Goal: Book appointment/travel/reservation

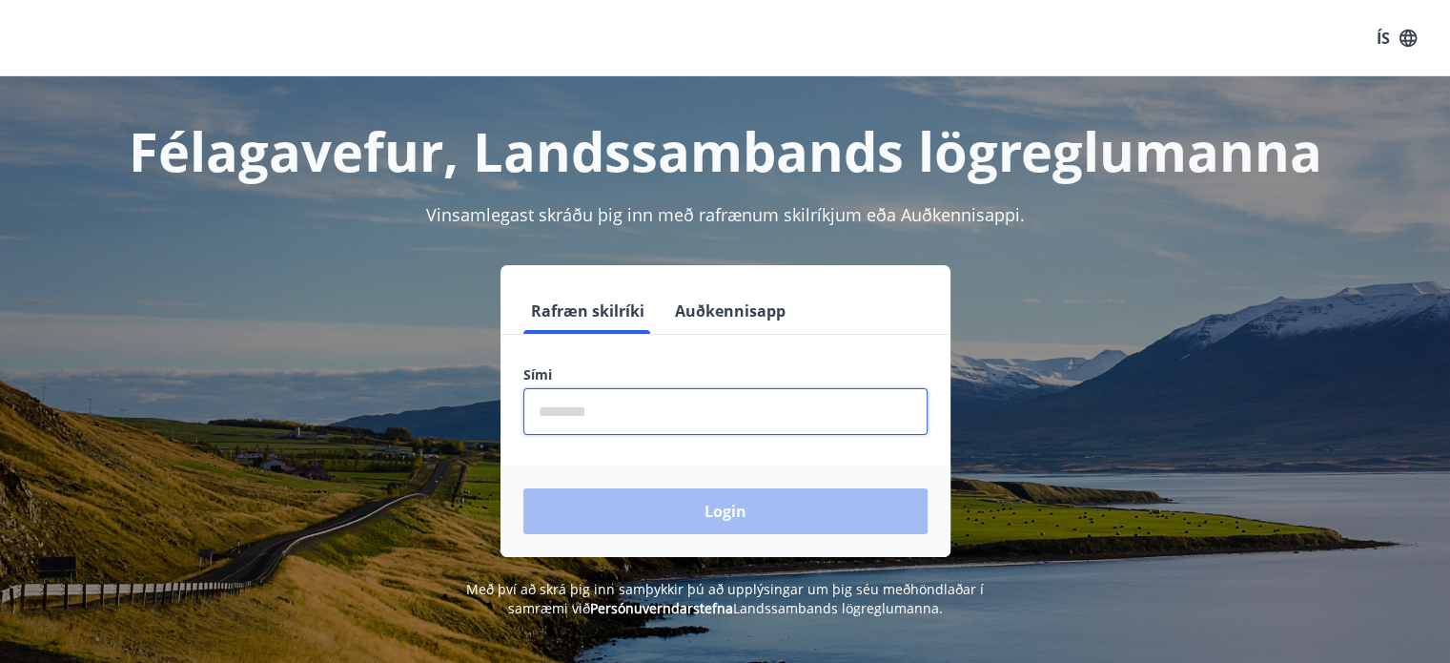
click at [637, 407] on input "phone" at bounding box center [725, 411] width 404 height 47
type input "********"
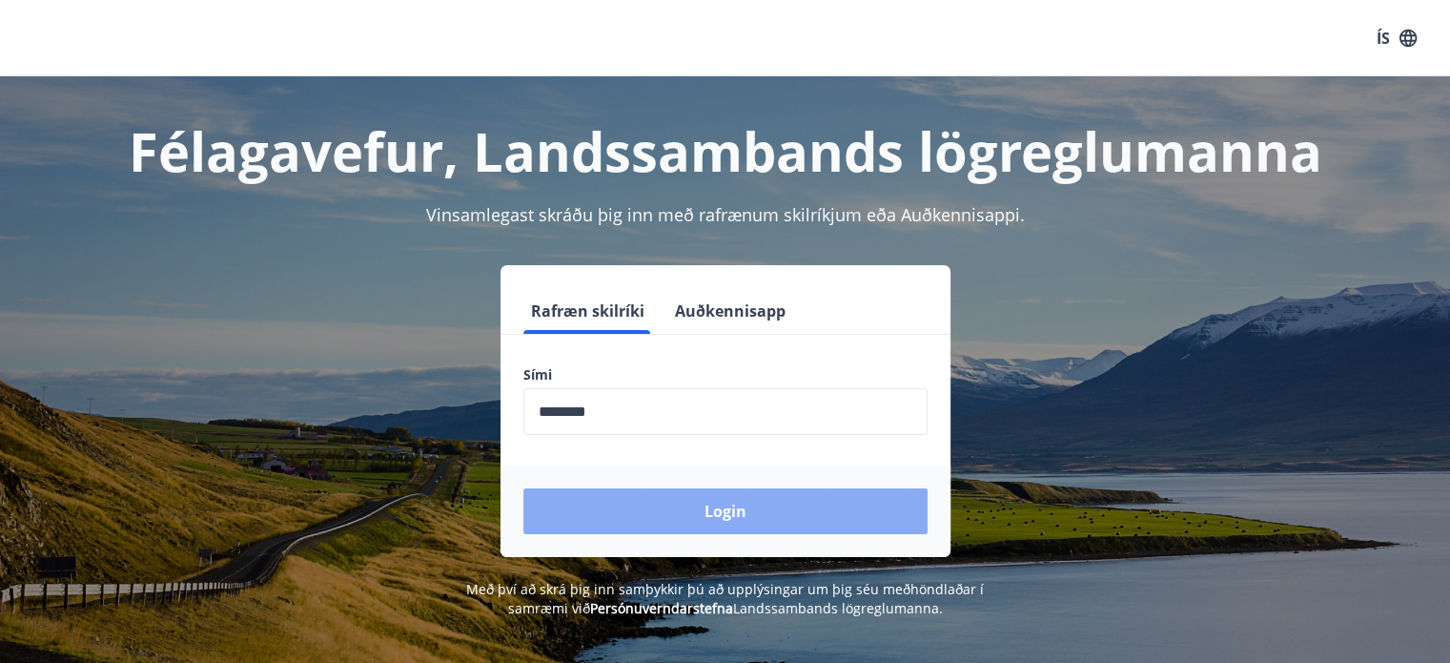
click at [739, 517] on button "Login" at bounding box center [725, 511] width 404 height 46
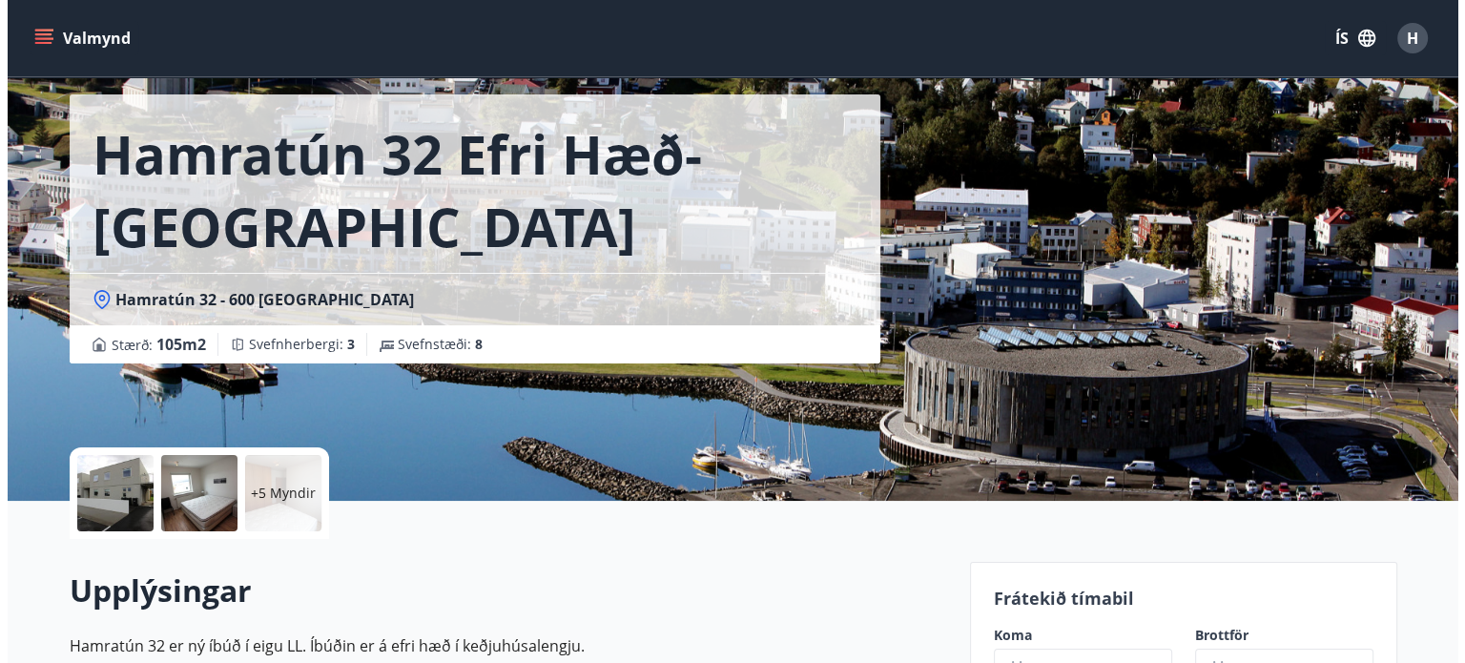
scroll to position [71, 0]
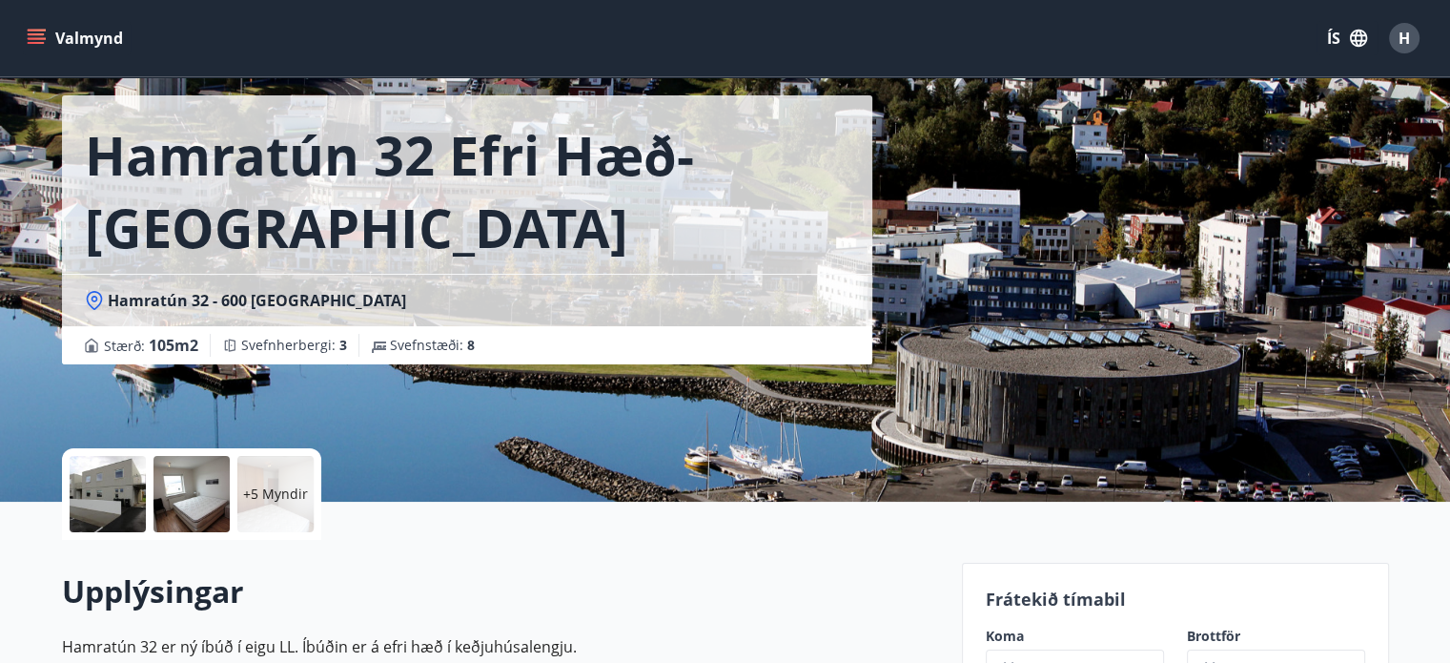
click at [269, 489] on p "+5 Myndir" at bounding box center [275, 493] width 65 height 19
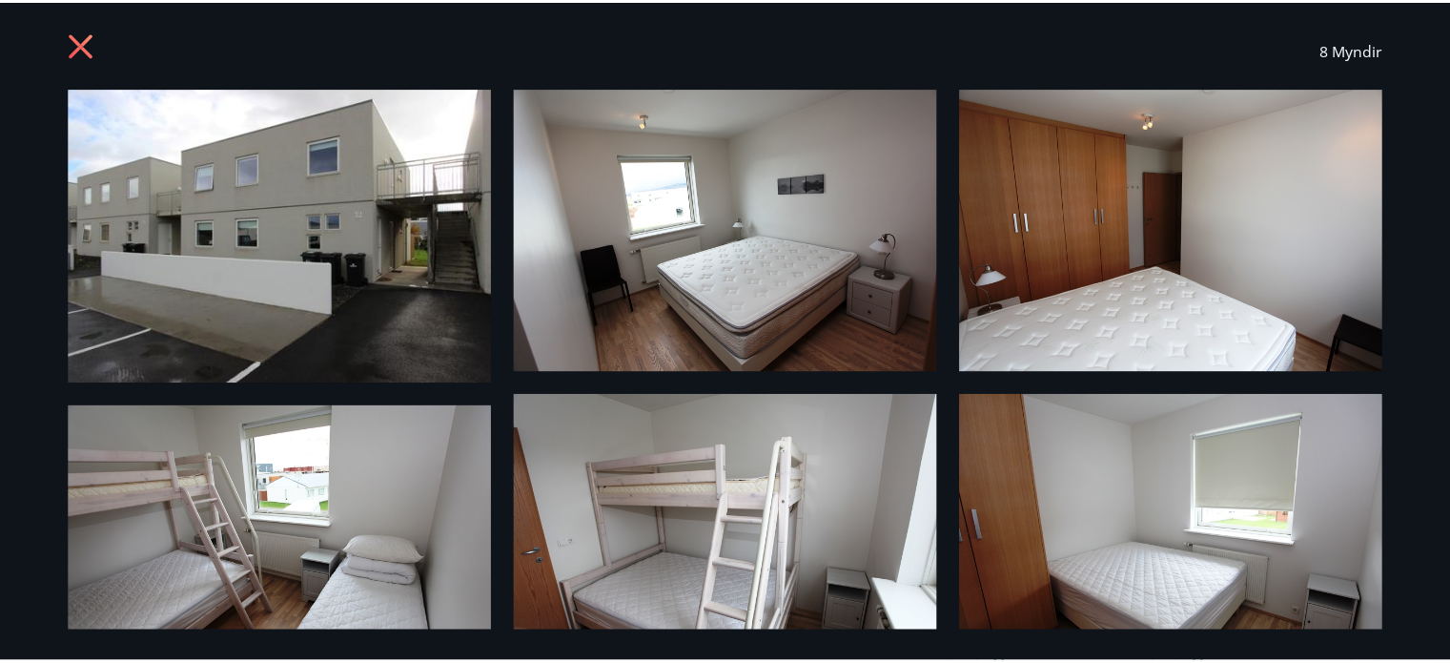
scroll to position [0, 0]
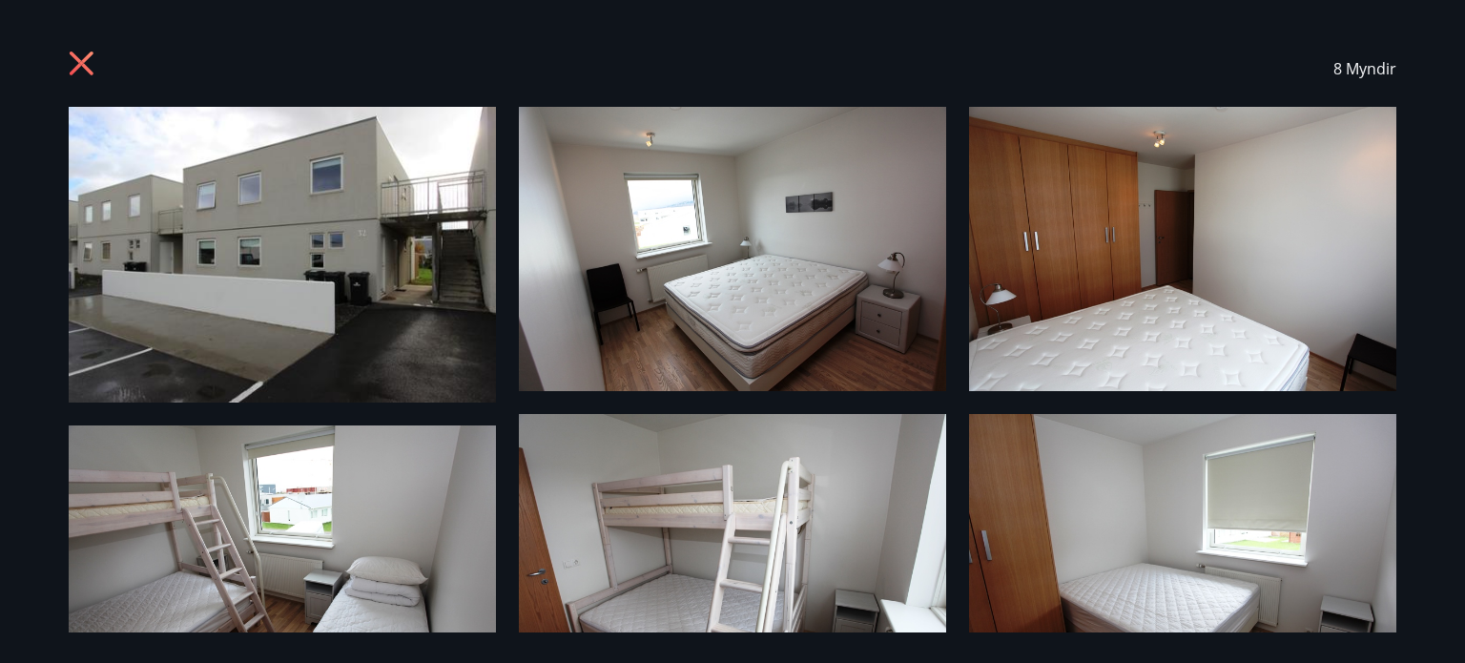
click at [91, 55] on icon at bounding box center [82, 63] width 24 height 24
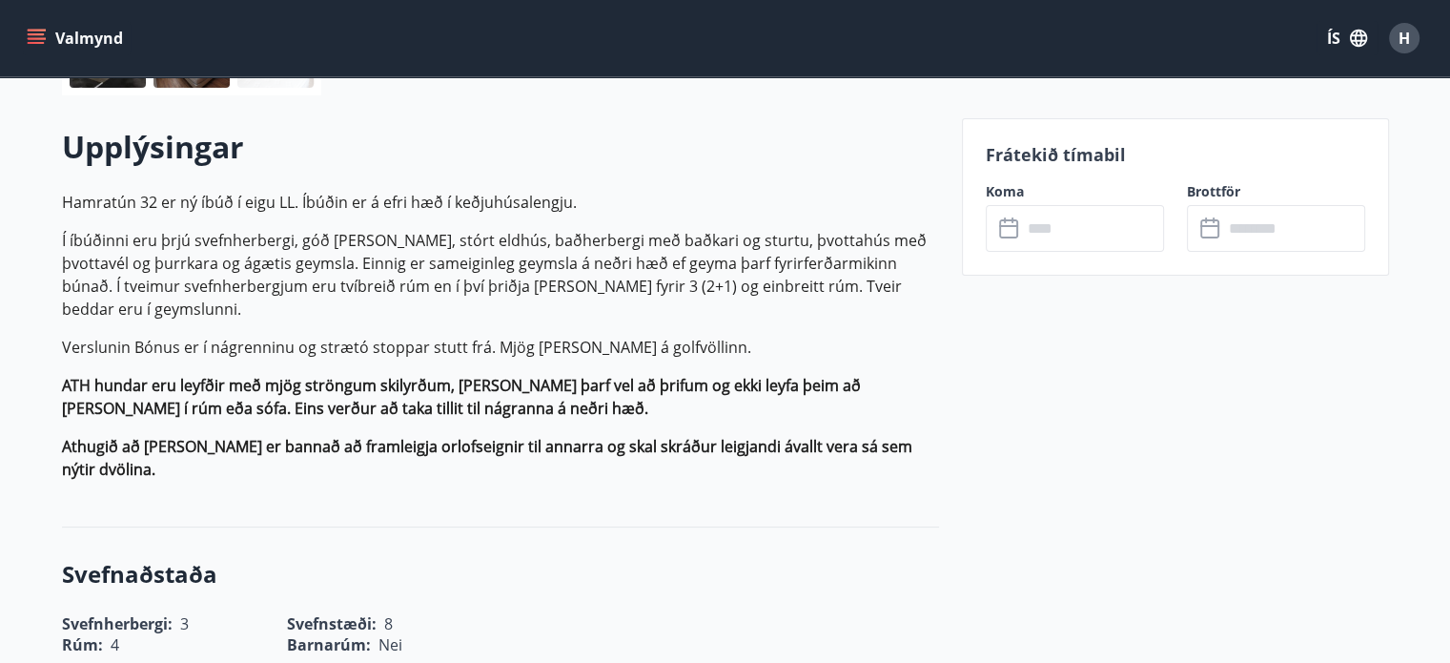
scroll to position [502, 0]
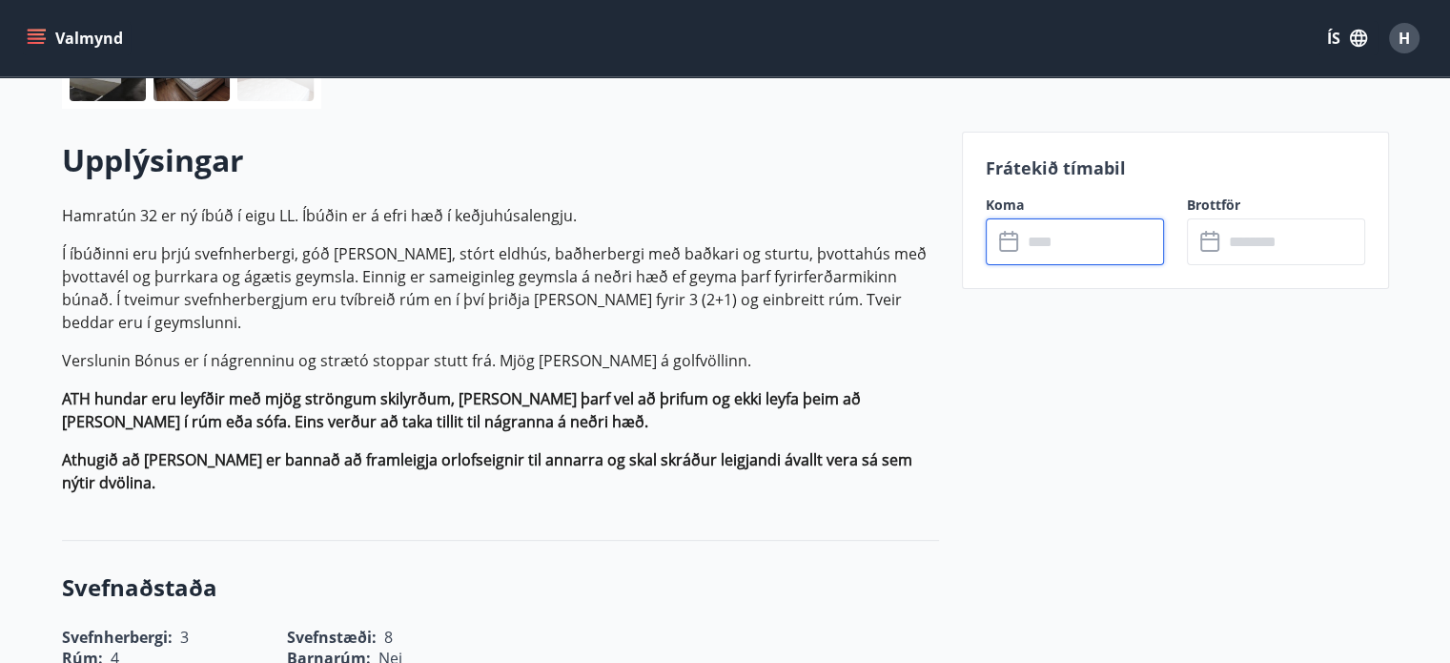
click at [1068, 236] on input "text" at bounding box center [1093, 241] width 142 height 47
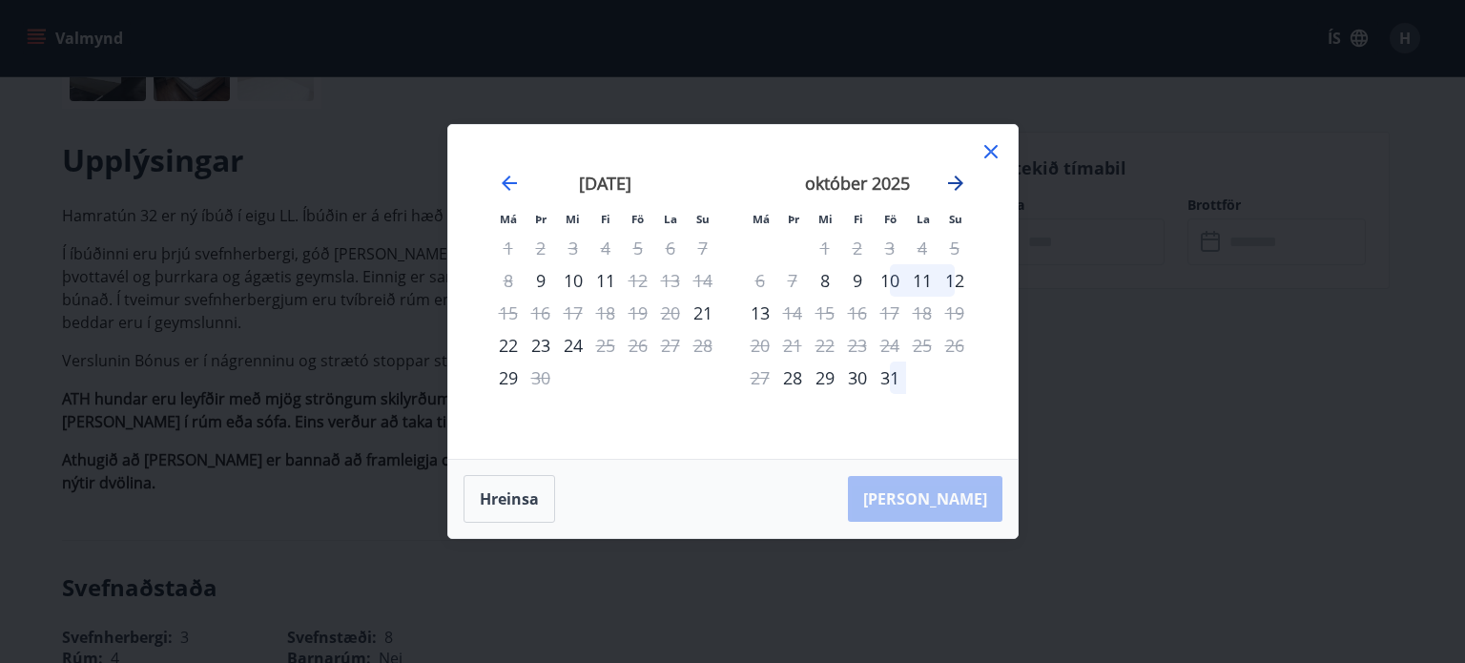
click at [952, 186] on icon "Move forward to switch to the next month." at bounding box center [955, 183] width 23 height 23
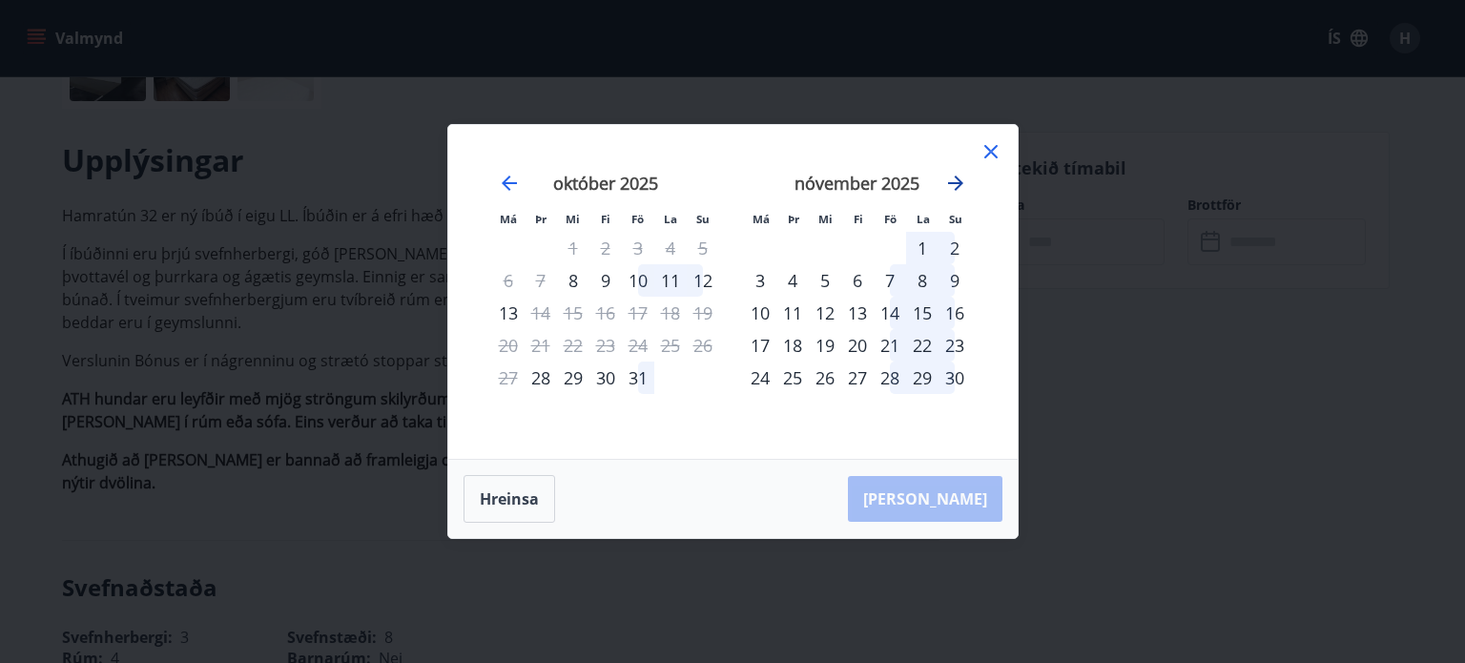
click at [952, 186] on icon "Move forward to switch to the next month." at bounding box center [955, 183] width 23 height 23
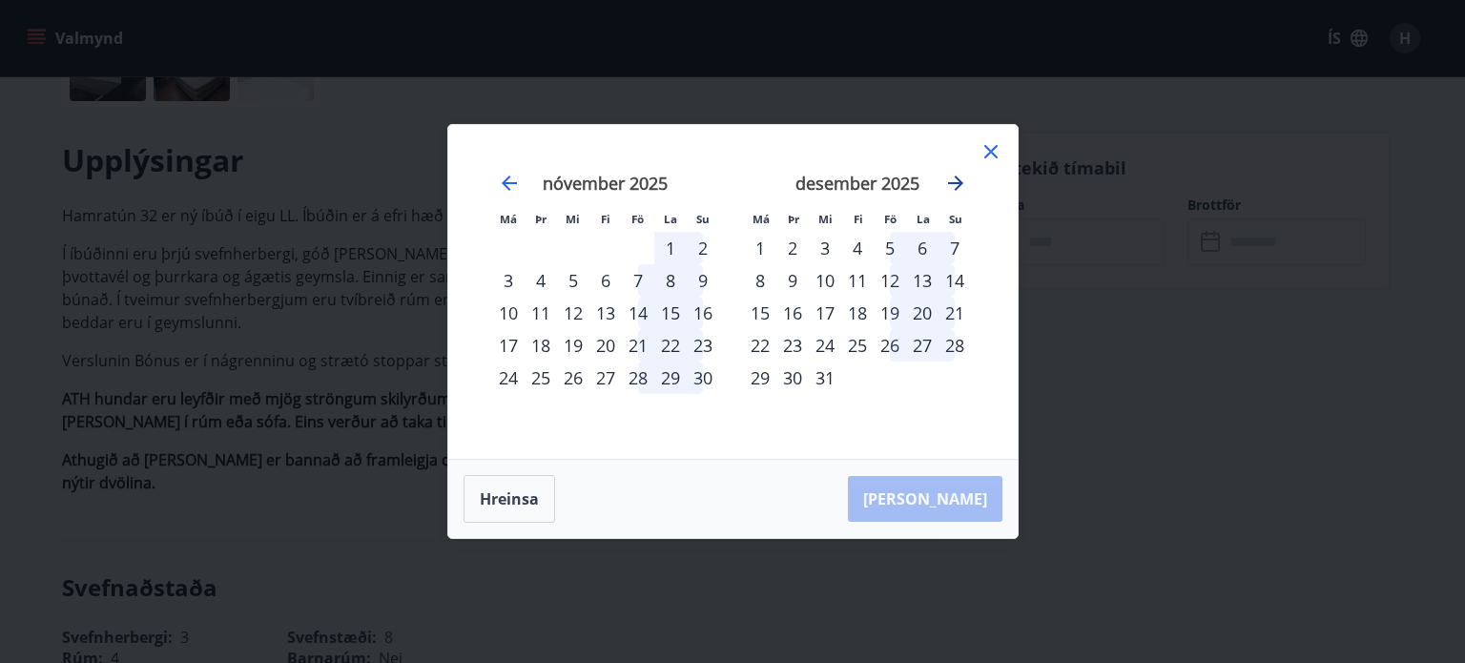
click at [963, 181] on icon "Move forward to switch to the next month." at bounding box center [955, 183] width 23 height 23
click at [990, 153] on icon at bounding box center [990, 152] width 3 height 3
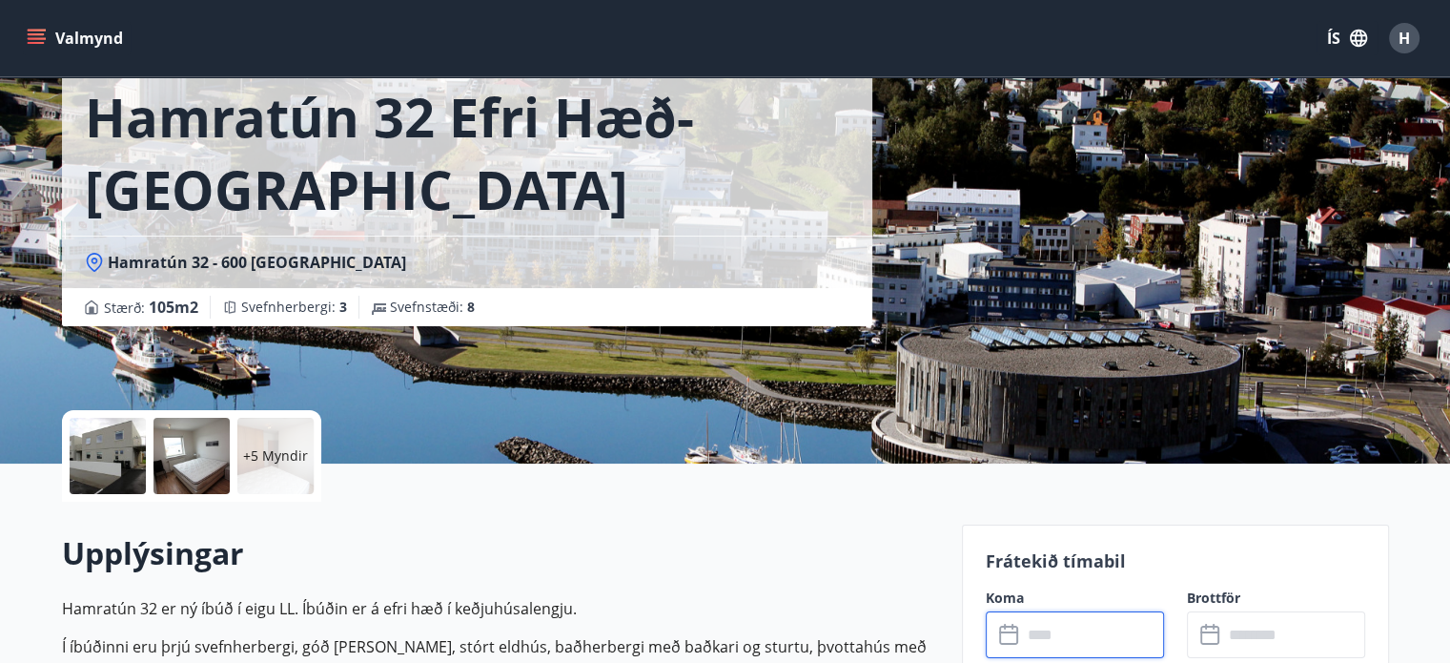
scroll to position [0, 0]
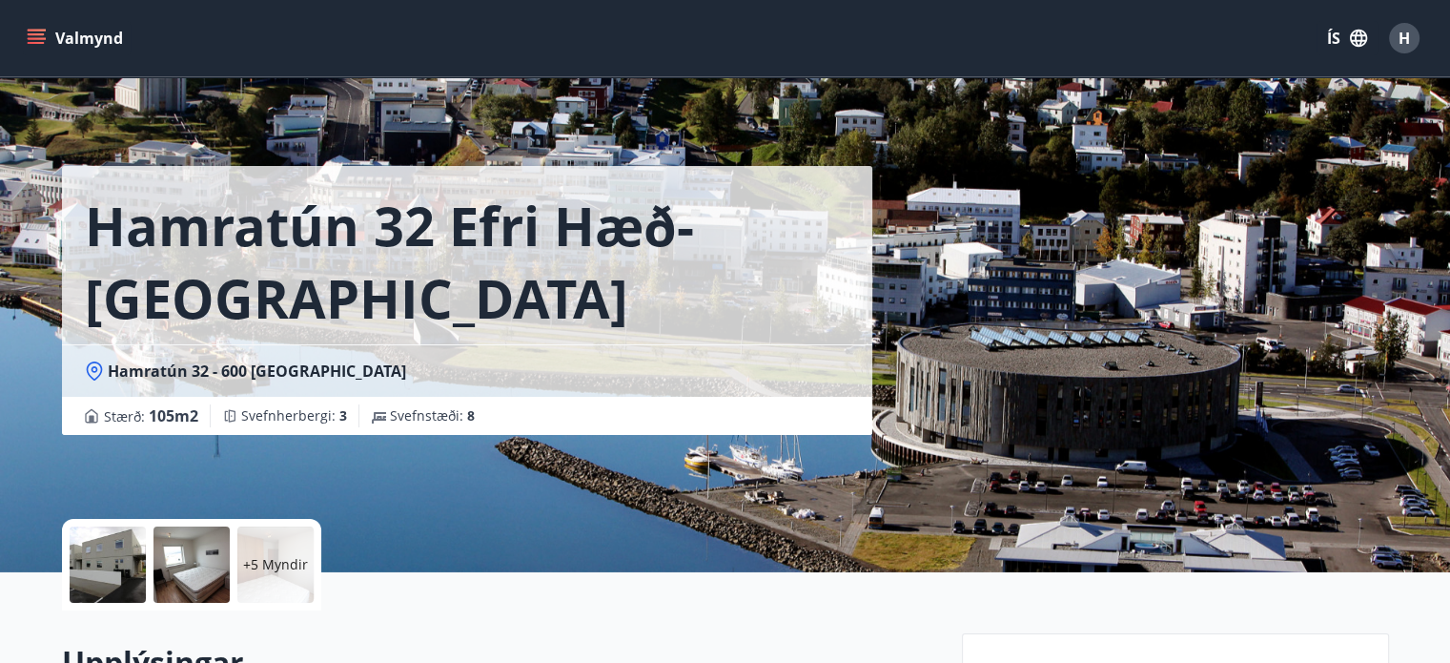
click at [74, 45] on button "Valmynd" at bounding box center [77, 38] width 108 height 34
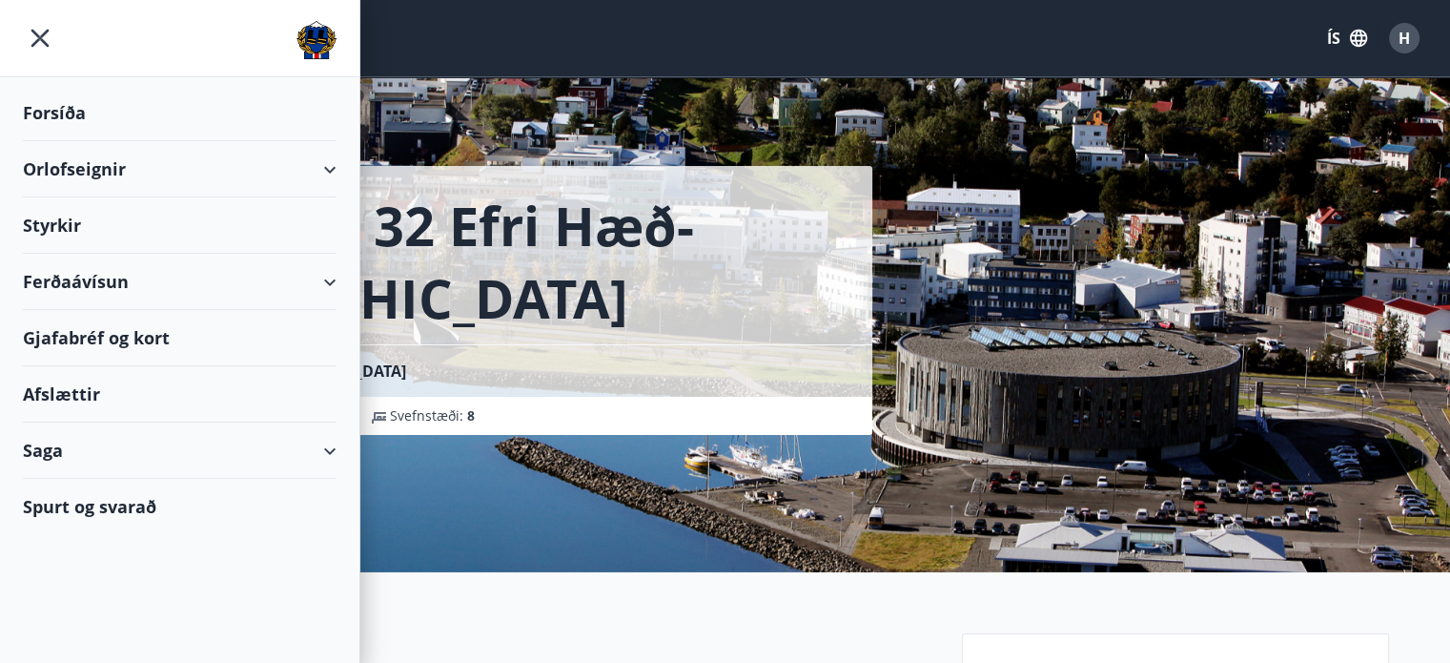
click at [320, 183] on div "Orlofseignir" at bounding box center [180, 169] width 314 height 56
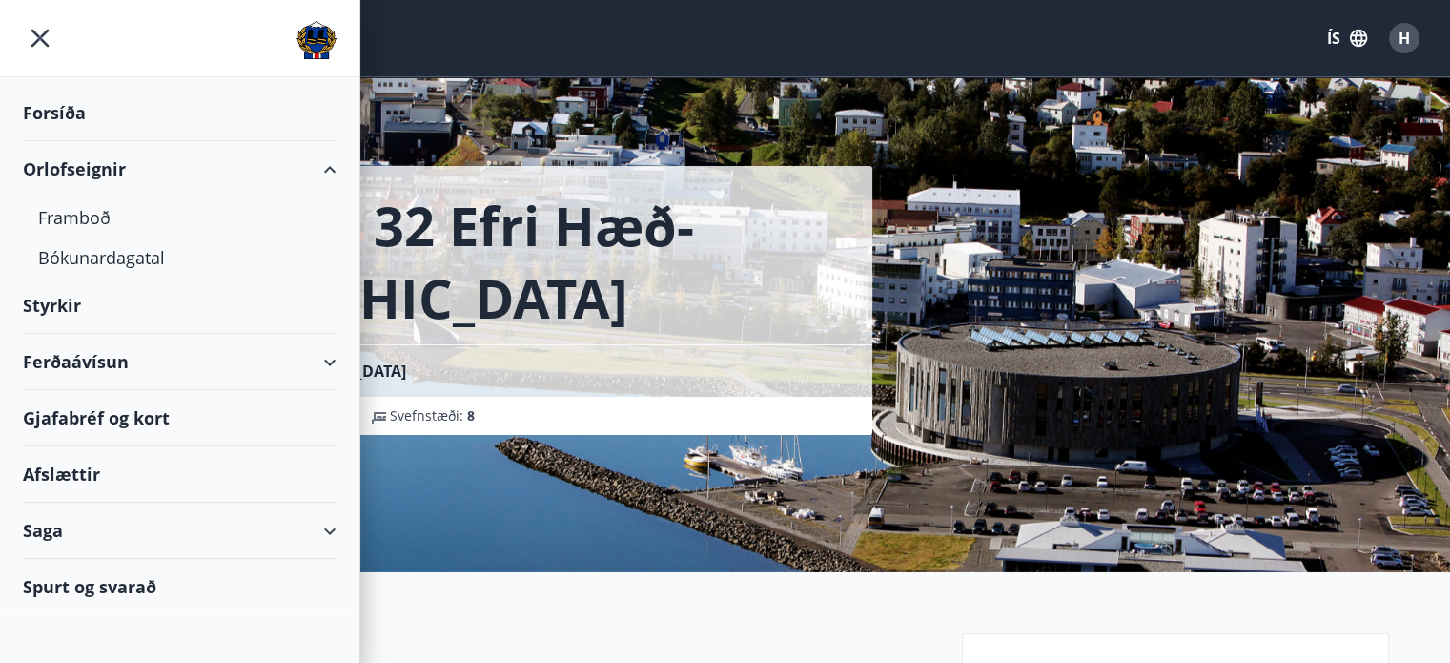
click at [317, 521] on div "Saga" at bounding box center [180, 531] width 314 height 56
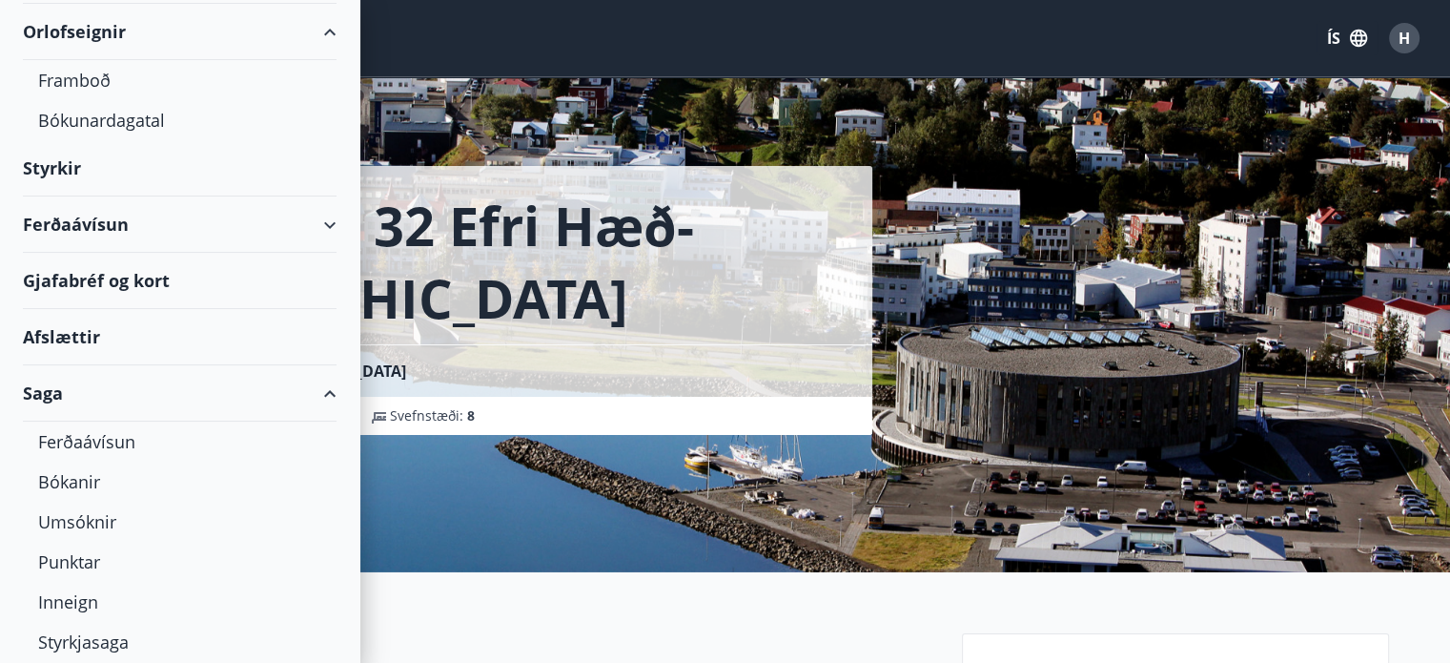
scroll to position [139, 0]
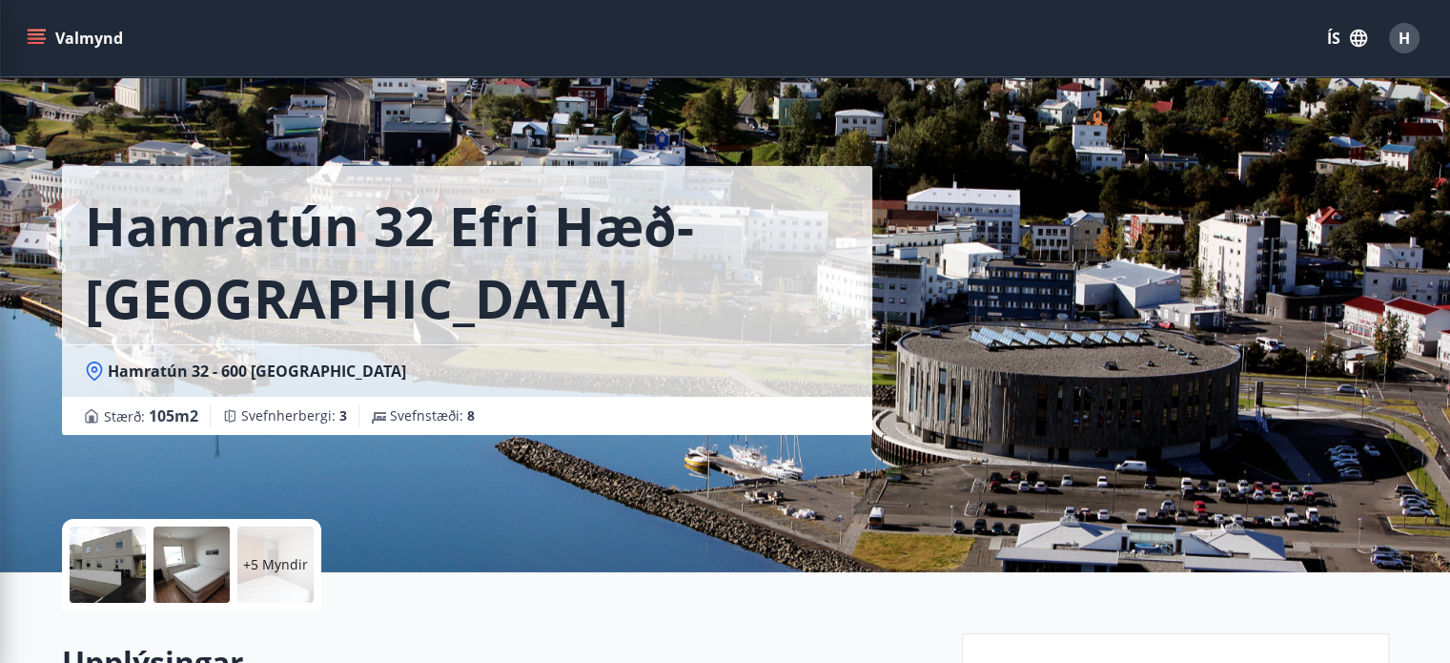
click at [456, 20] on div "Valmynd ÍS H" at bounding box center [725, 38] width 1405 height 46
click at [16, 31] on div "Valmynd ÍS H" at bounding box center [725, 38] width 1450 height 76
click at [51, 31] on button "Valmynd" at bounding box center [77, 38] width 108 height 34
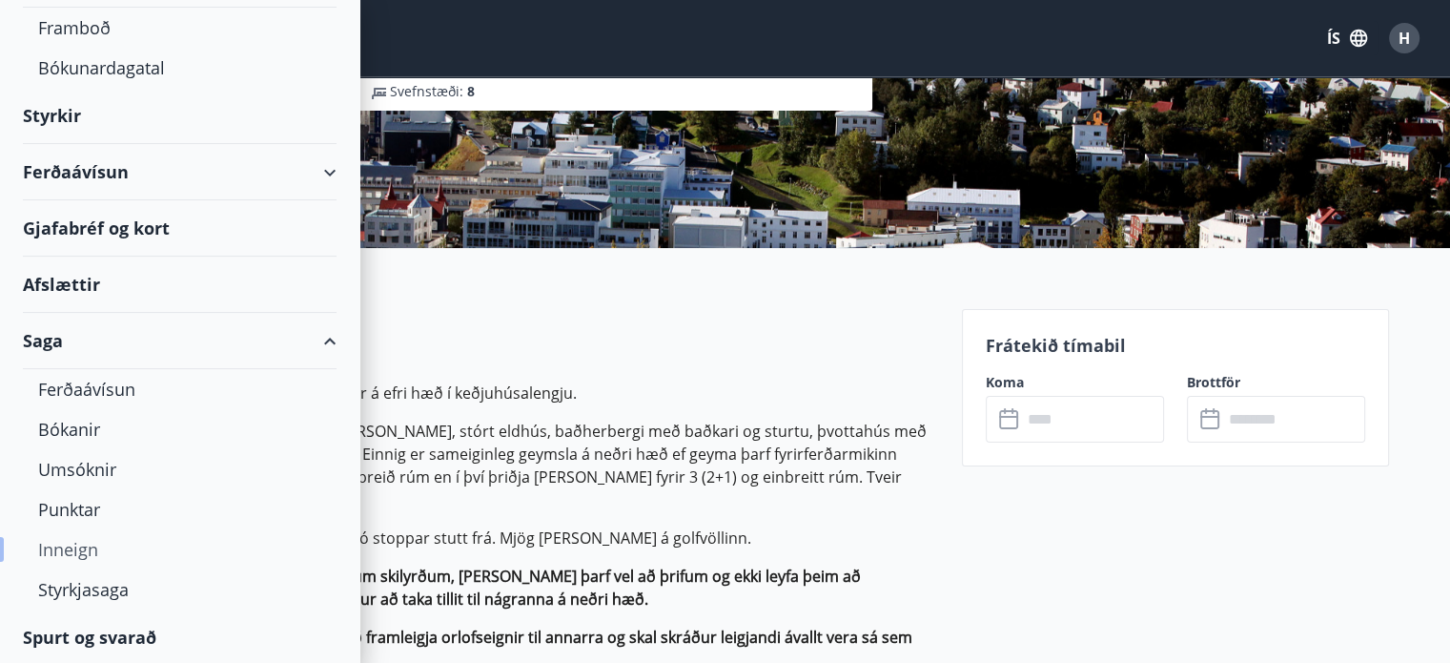
scroll to position [327, 0]
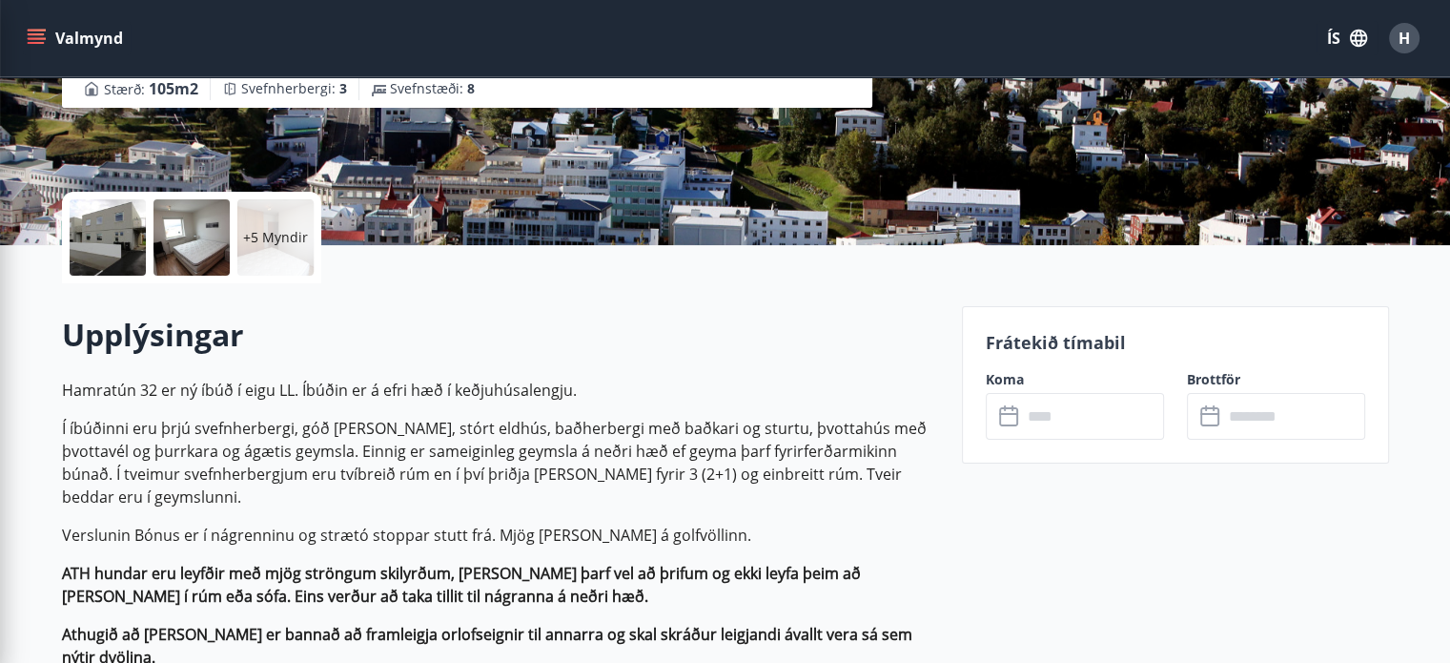
click at [515, 380] on p "Hamratún 32 er ný íbúð í eigu LL. Íbúðin er á efri hæð í keðjuhúsalengju." at bounding box center [500, 390] width 877 height 23
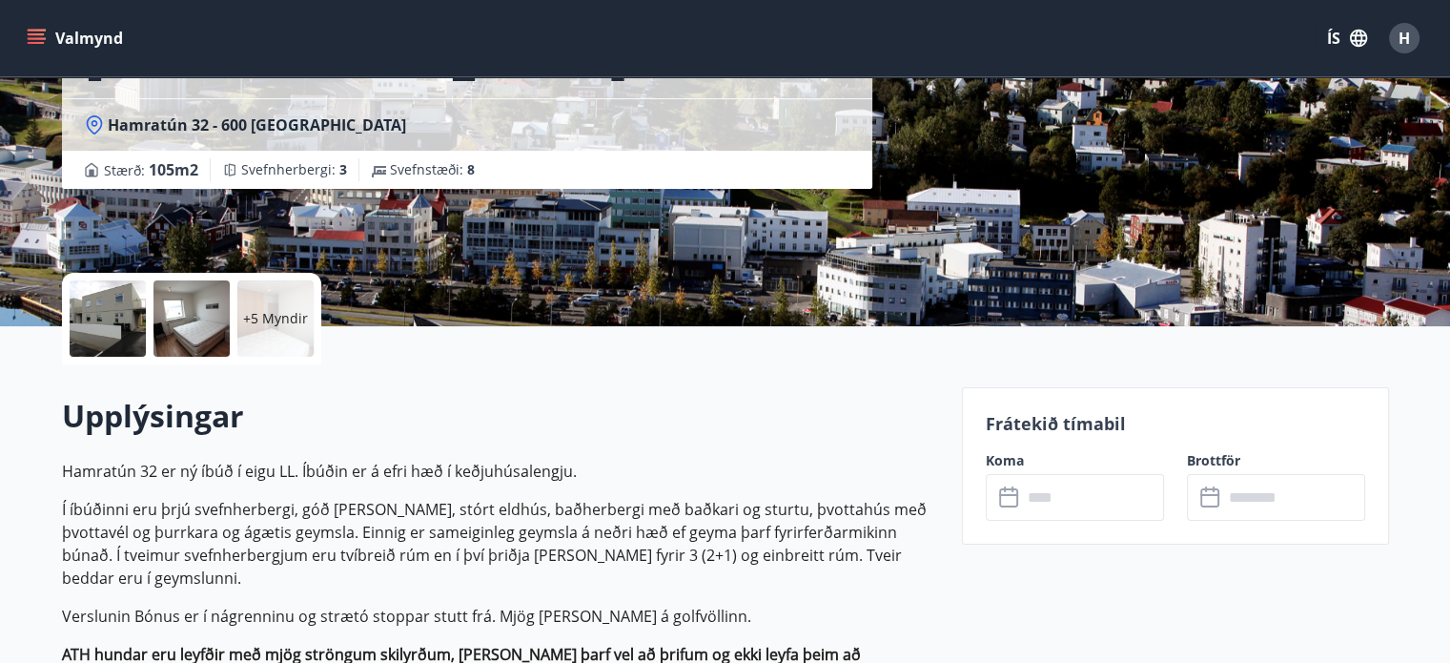
scroll to position [247, 0]
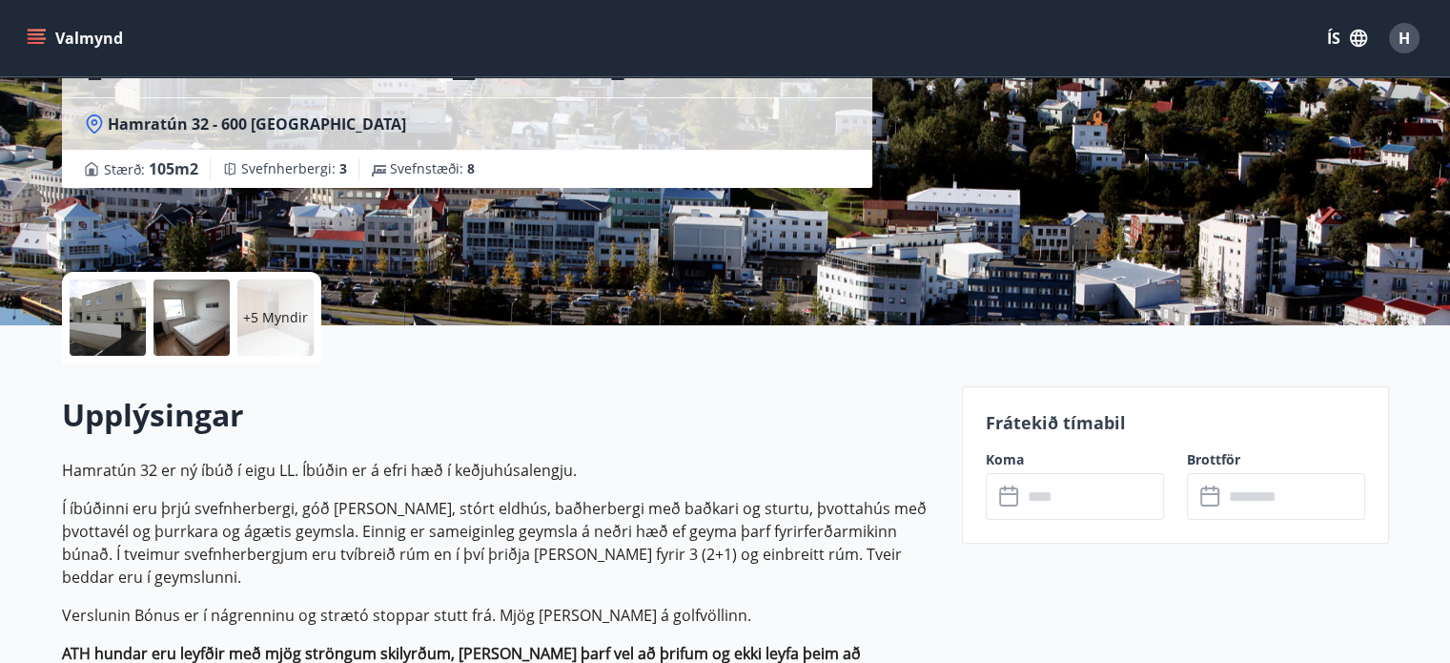
click at [46, 33] on button "Valmynd" at bounding box center [77, 38] width 108 height 34
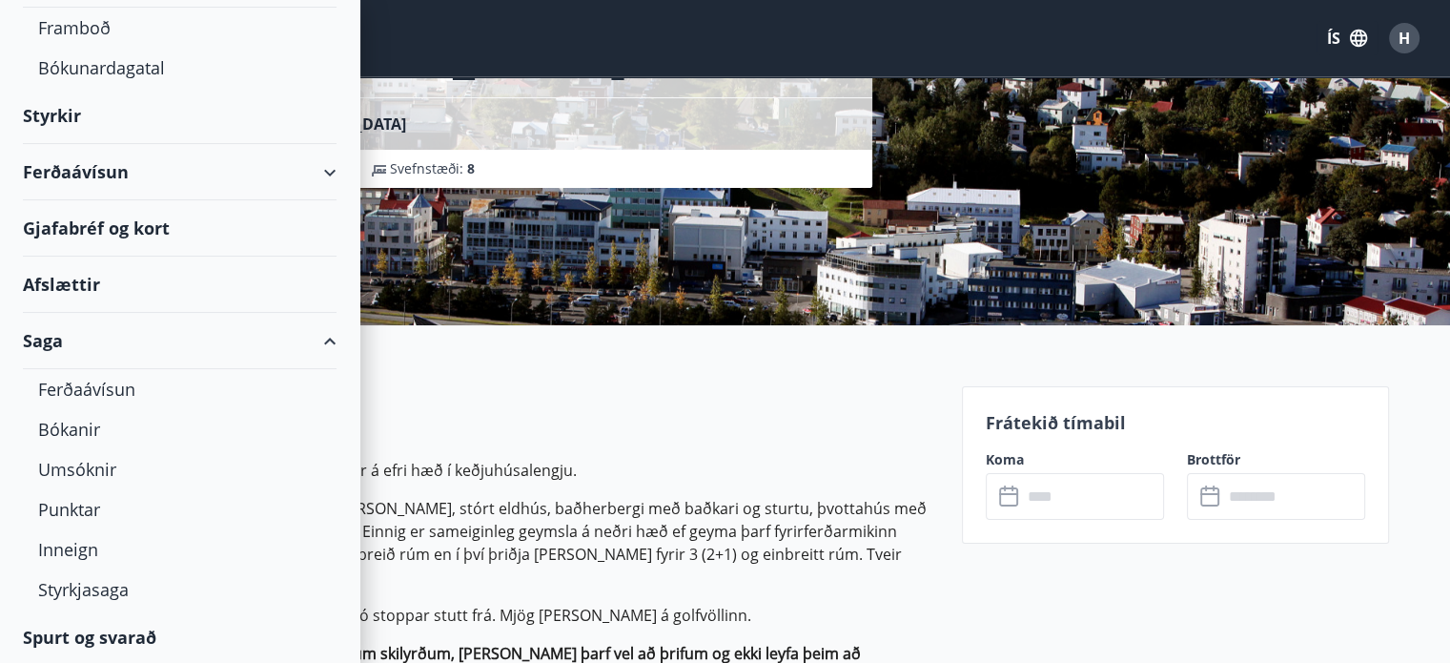
scroll to position [24, 0]
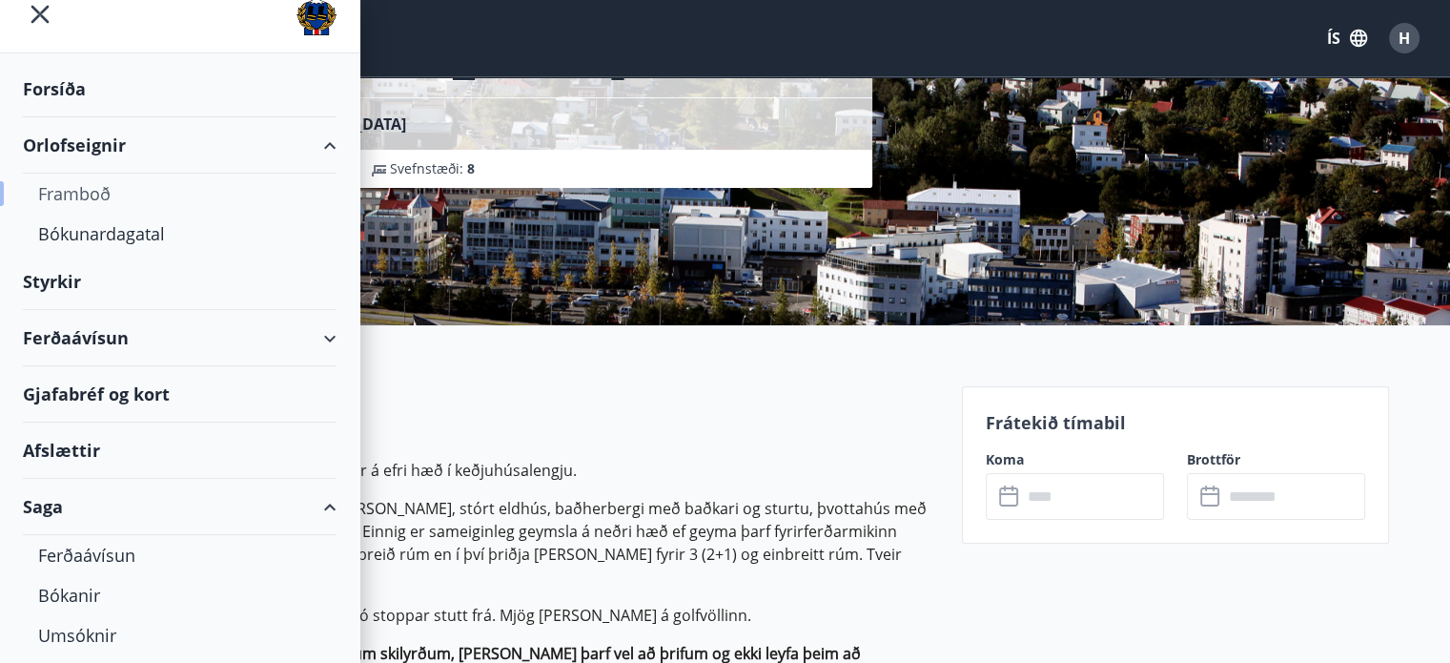
click at [82, 185] on div "Framboð" at bounding box center [179, 194] width 283 height 40
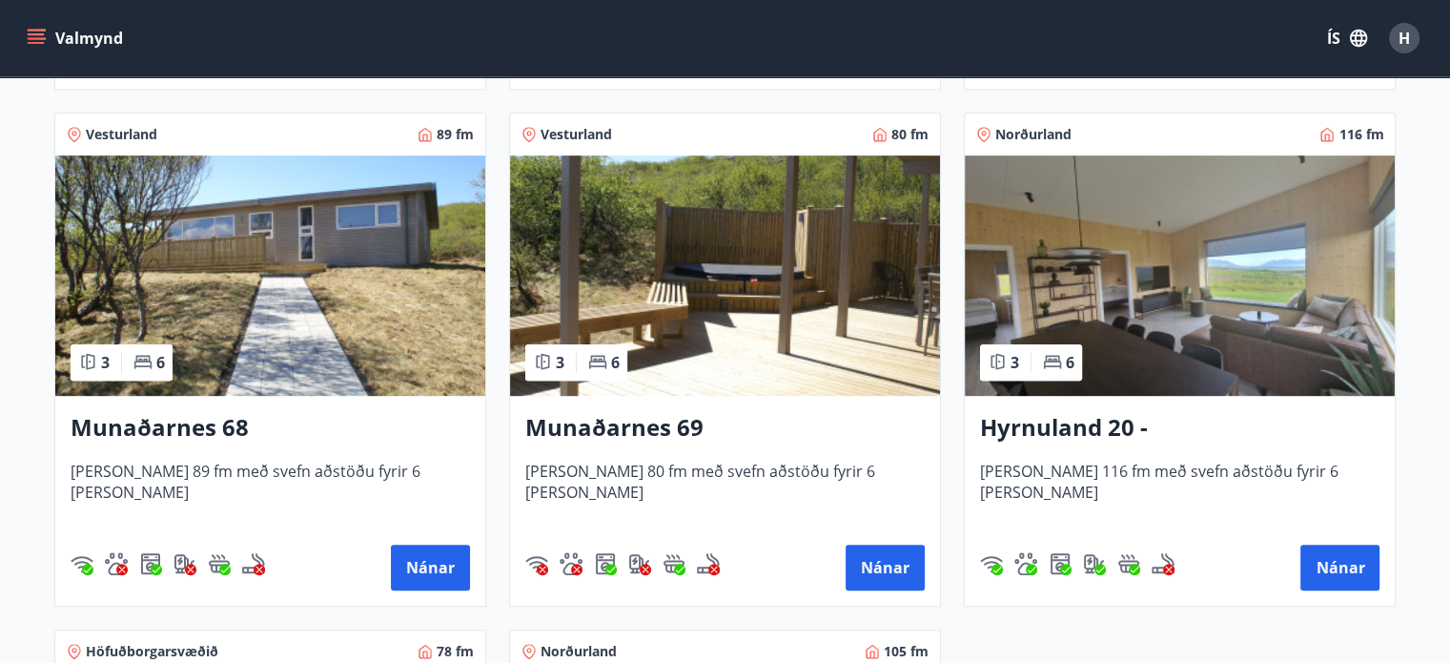
scroll to position [843, 0]
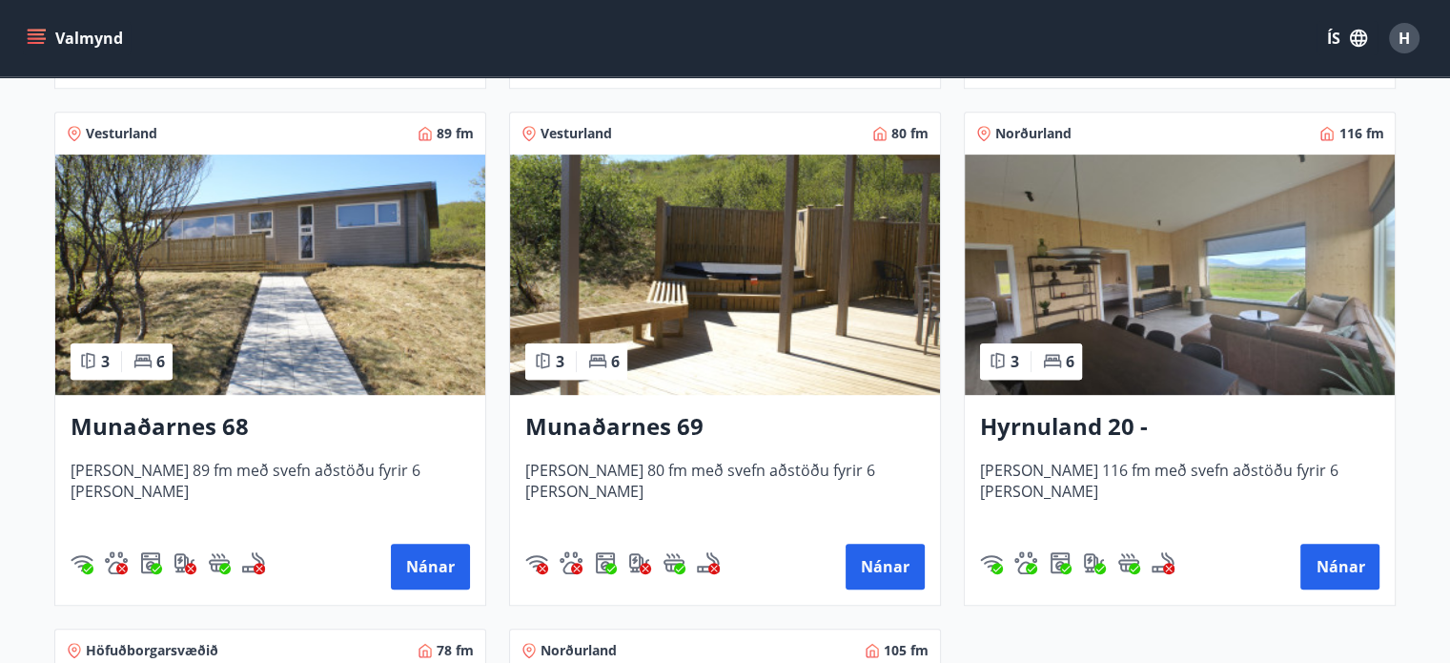
click at [1091, 196] on img at bounding box center [1180, 274] width 430 height 240
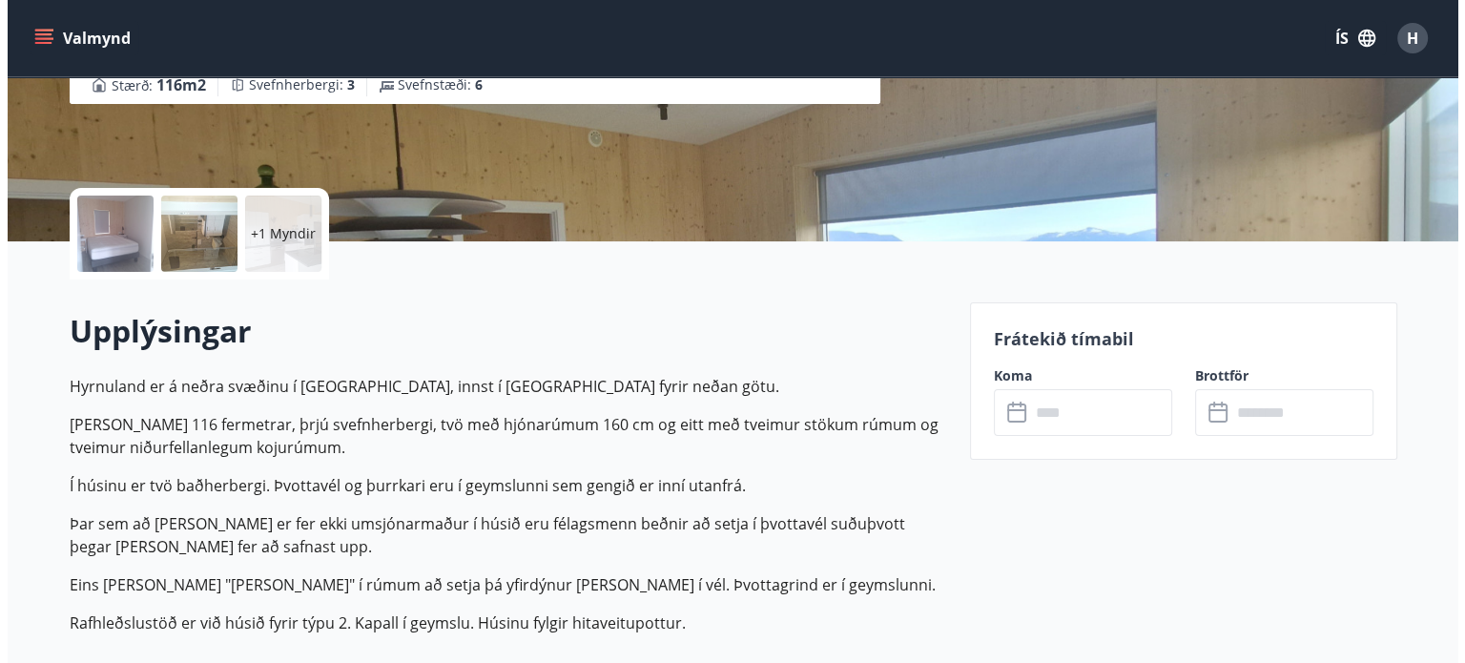
scroll to position [347, 0]
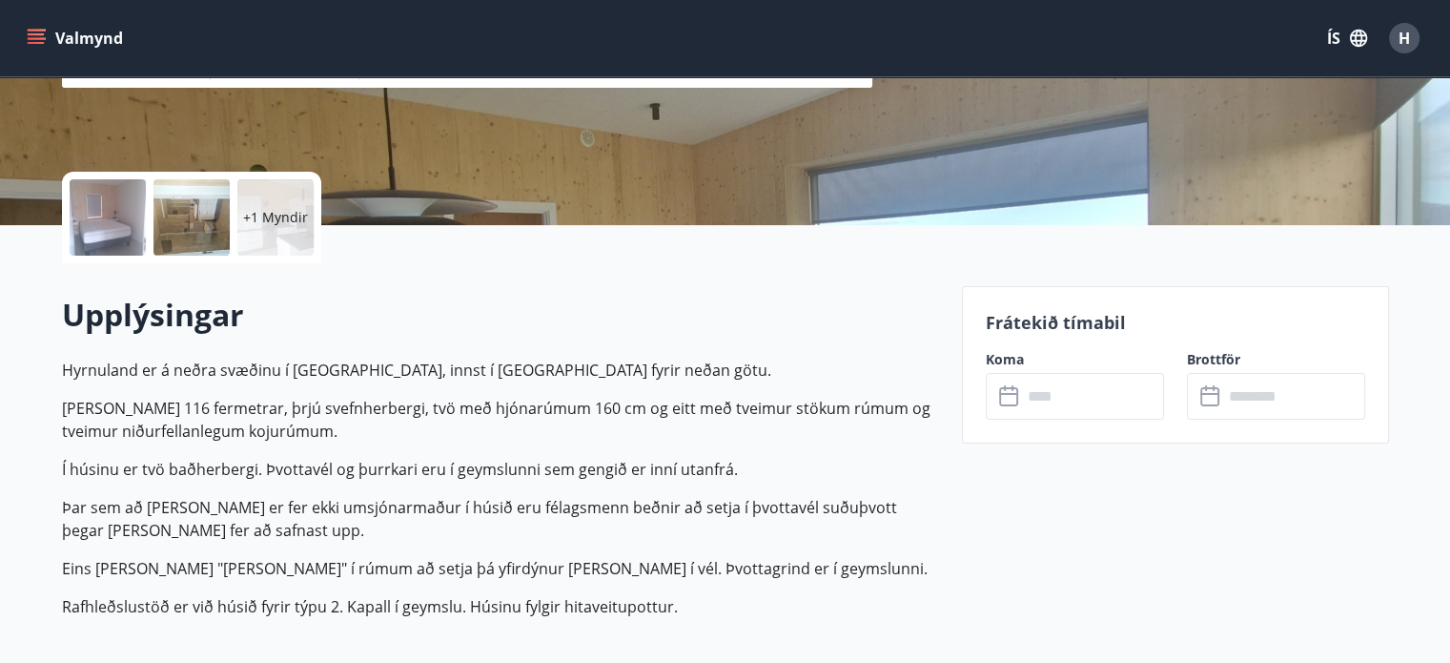
click at [95, 217] on div at bounding box center [108, 217] width 76 height 76
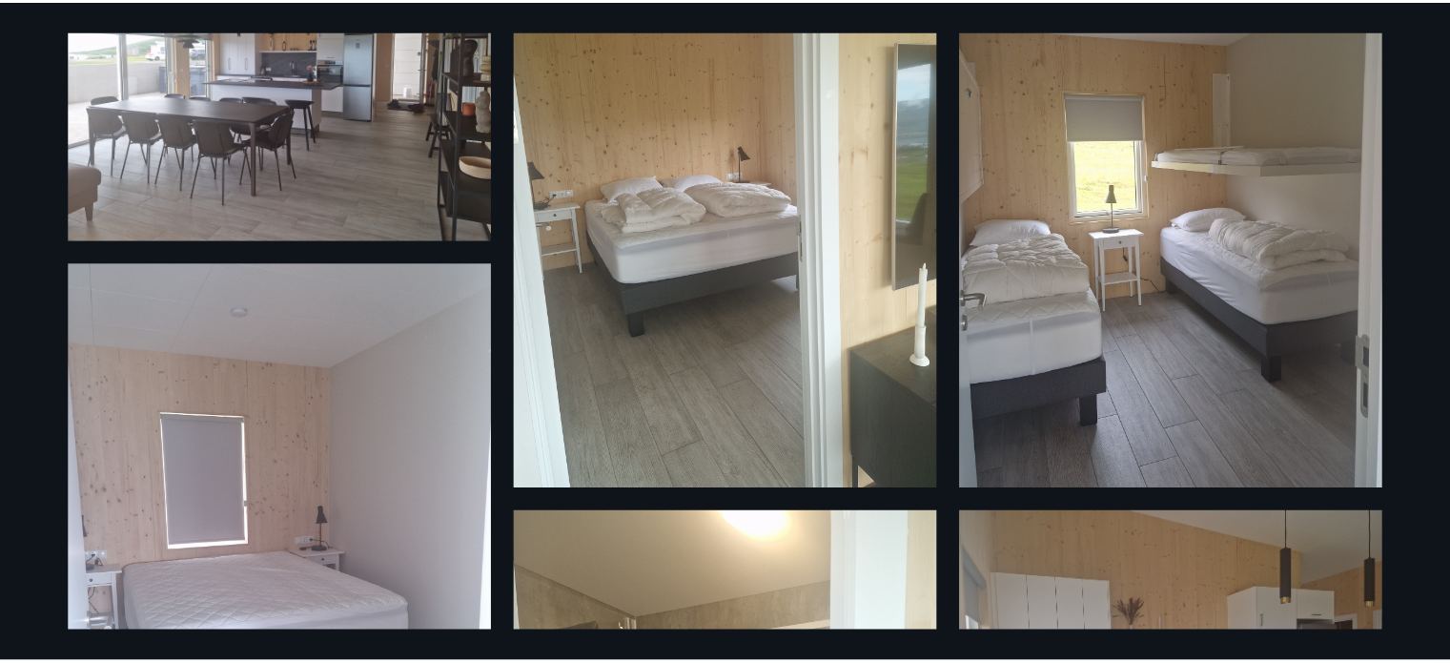
scroll to position [0, 0]
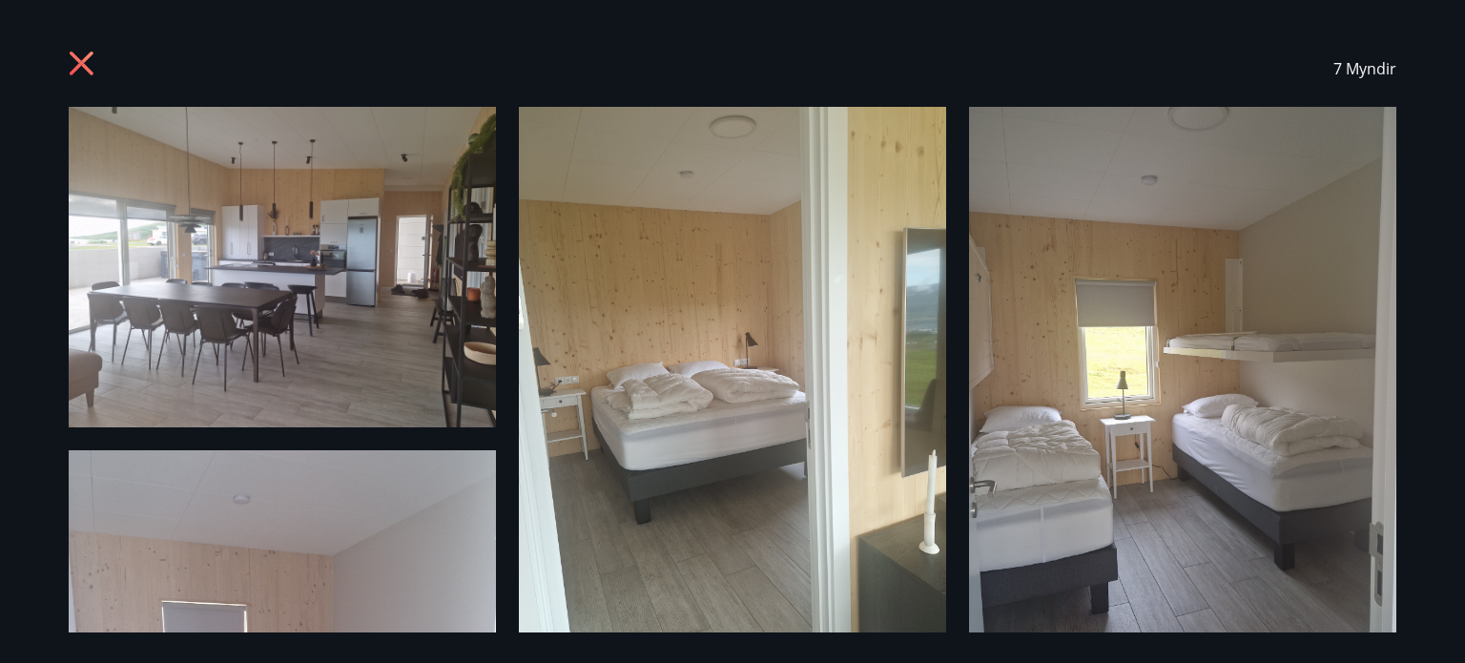
click at [80, 52] on icon at bounding box center [84, 66] width 31 height 31
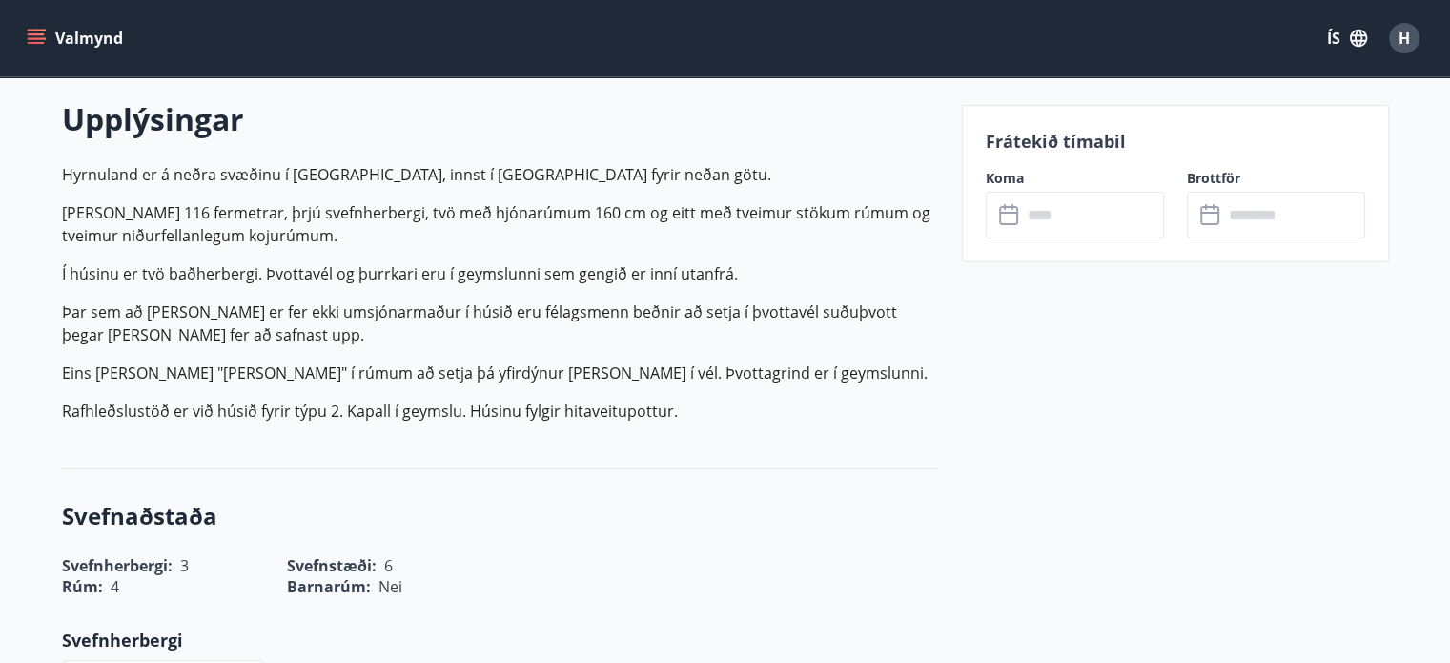
scroll to position [553, 0]
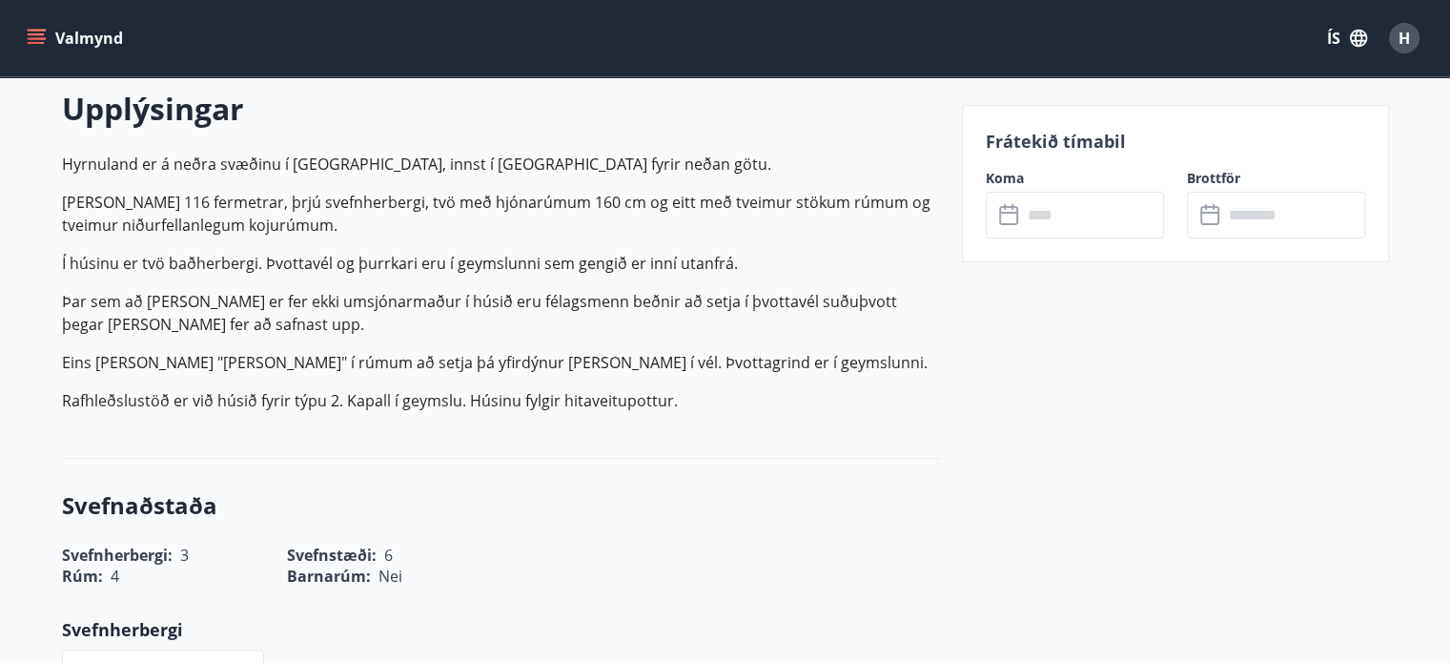
drag, startPoint x: 1100, startPoint y: 16, endPoint x: 519, endPoint y: 236, distance: 621.6
click at [519, 236] on p "Húsið er 116 fermetrar, þrjú svefnherbergi, tvö með hjónarúmum 160 cm og eitt m…" at bounding box center [500, 214] width 877 height 46
